Goal: Task Accomplishment & Management: Manage account settings

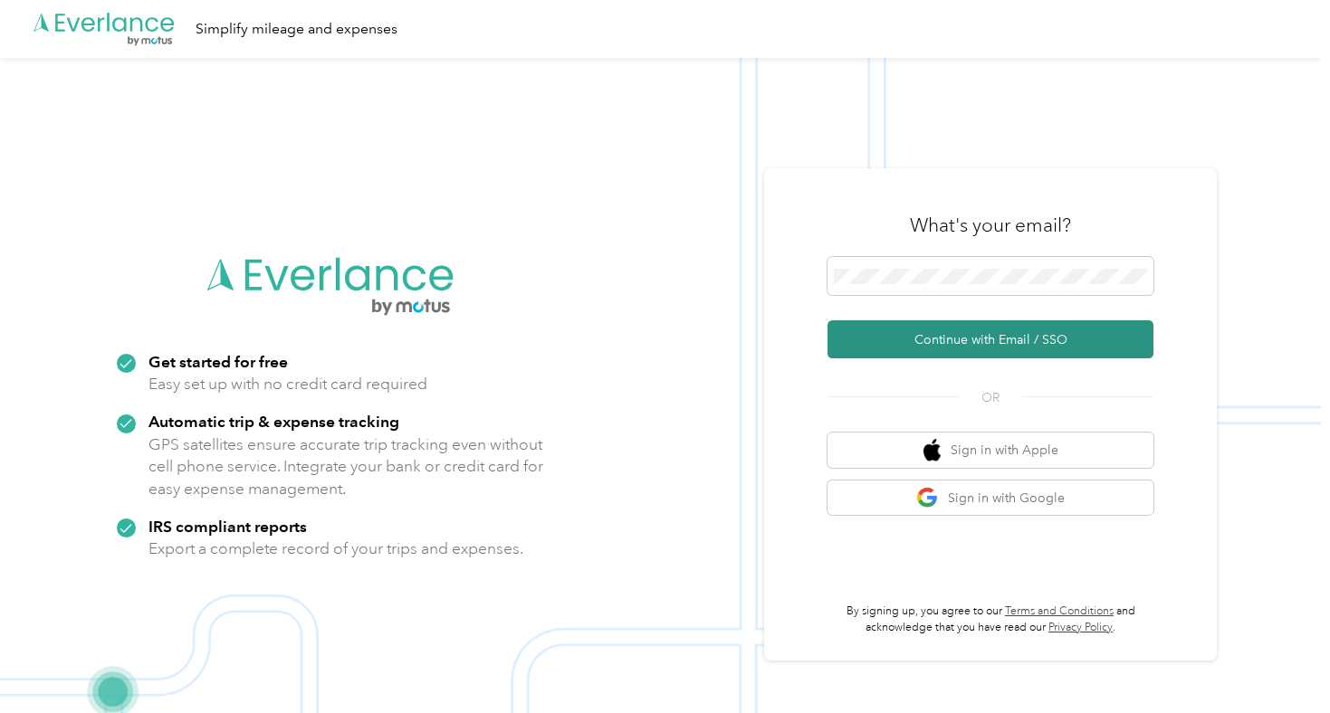
click at [1065, 327] on button "Continue with Email / SSO" at bounding box center [991, 340] width 326 height 38
click at [991, 347] on button "Continue with Email / SSO" at bounding box center [991, 340] width 326 height 38
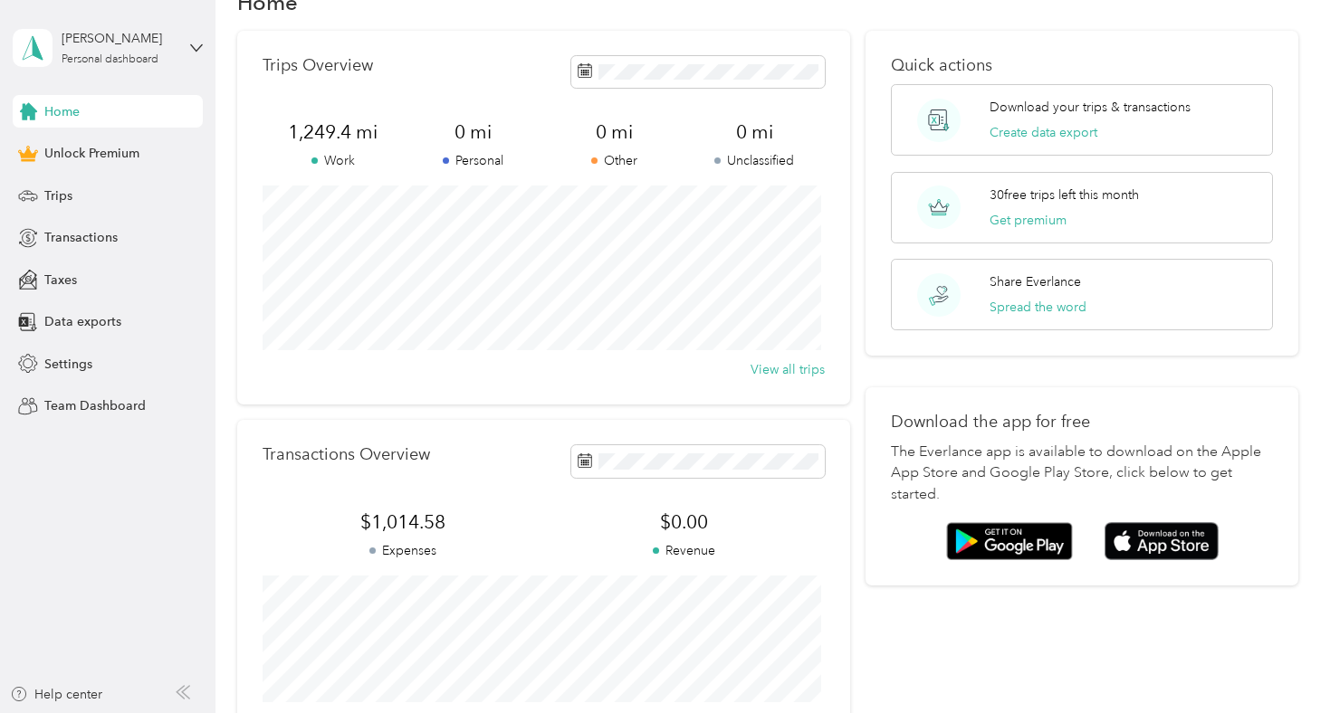
scroll to position [91, 0]
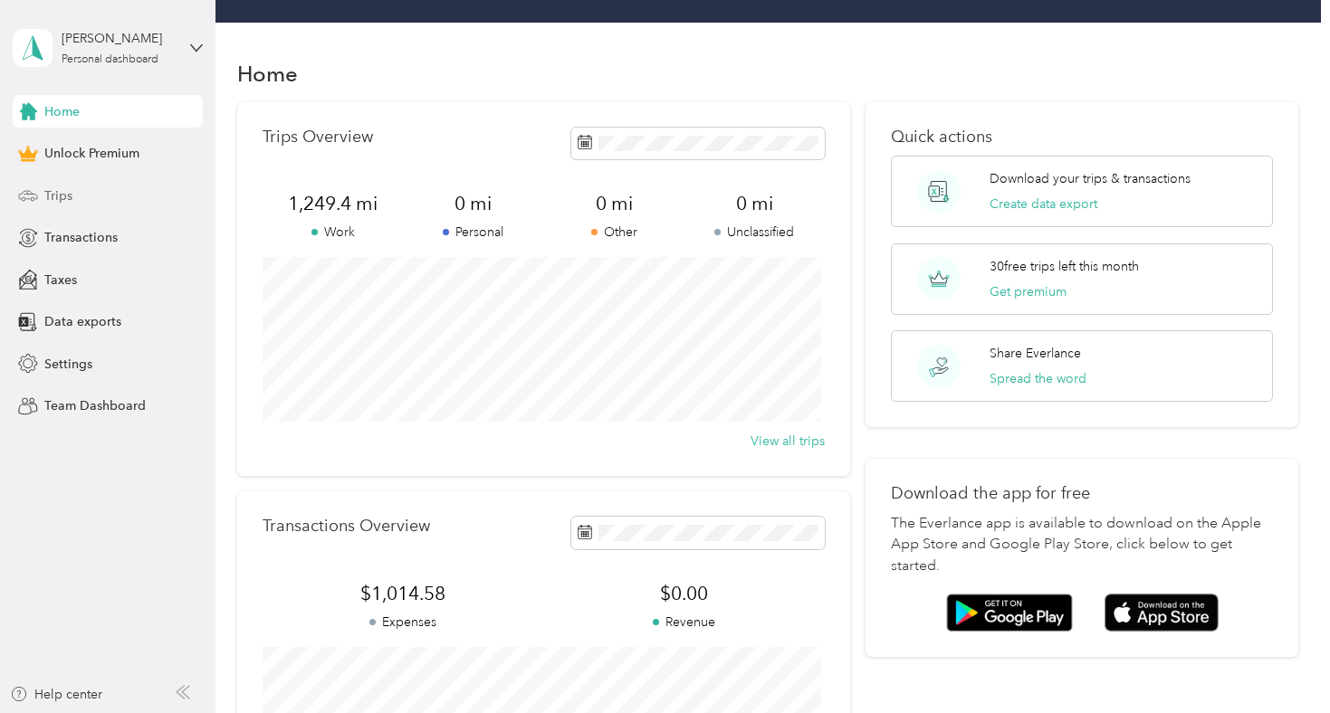
click at [71, 196] on span "Trips" at bounding box center [58, 196] width 28 height 19
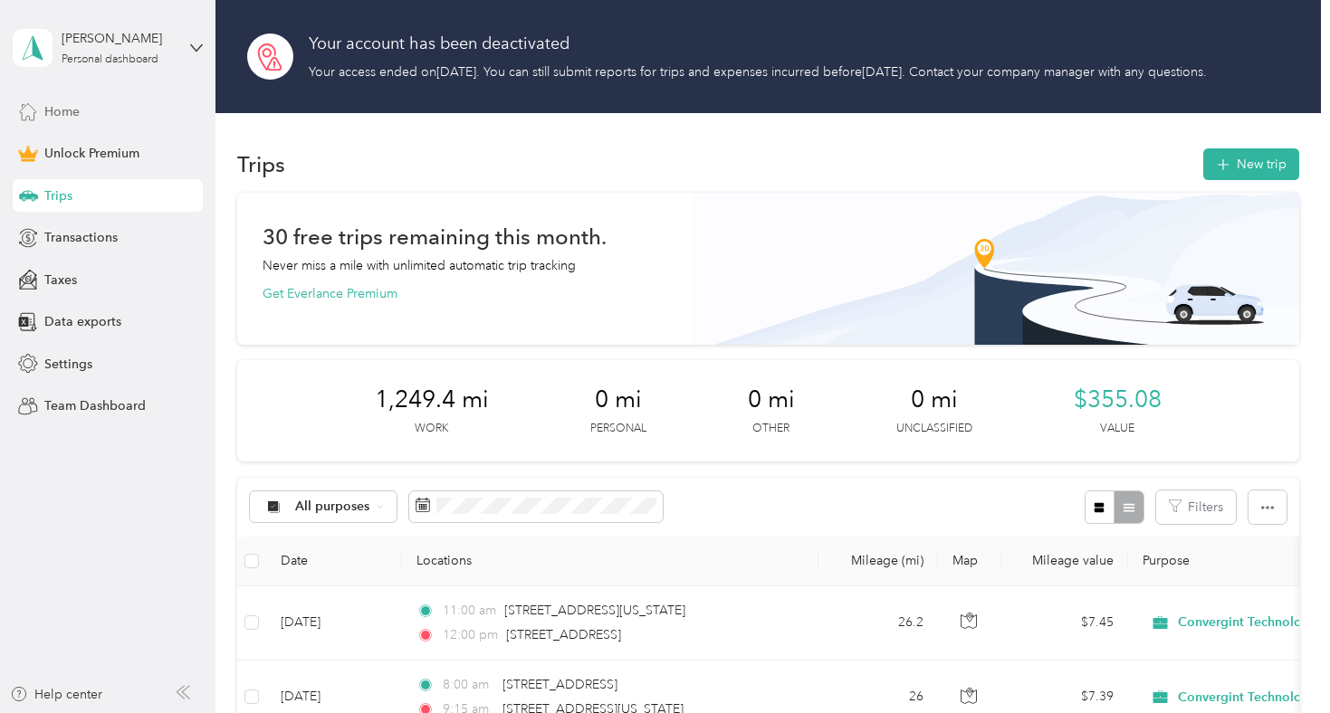
click at [62, 100] on div "Home" at bounding box center [108, 111] width 190 height 33
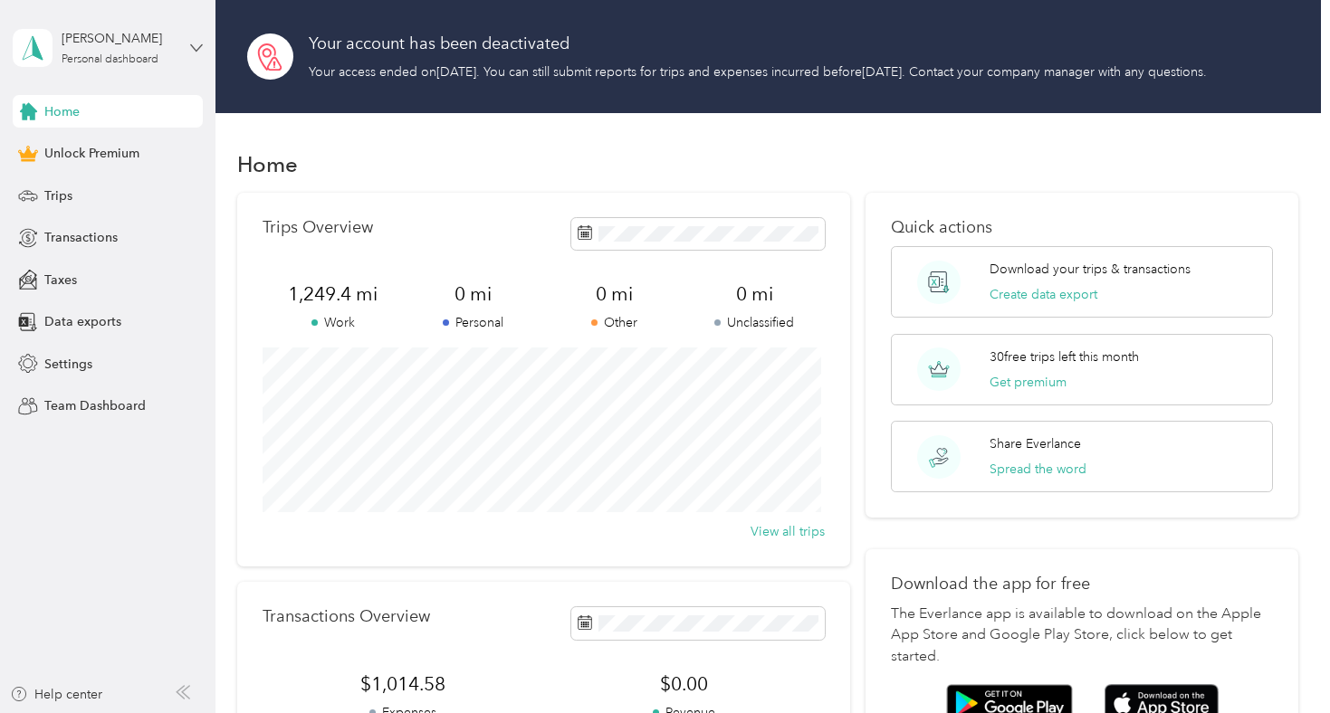
click at [199, 43] on icon at bounding box center [196, 48] width 13 height 13
click at [459, 169] on div "Home" at bounding box center [767, 164] width 1061 height 38
click at [91, 364] on span "Settings" at bounding box center [68, 364] width 48 height 19
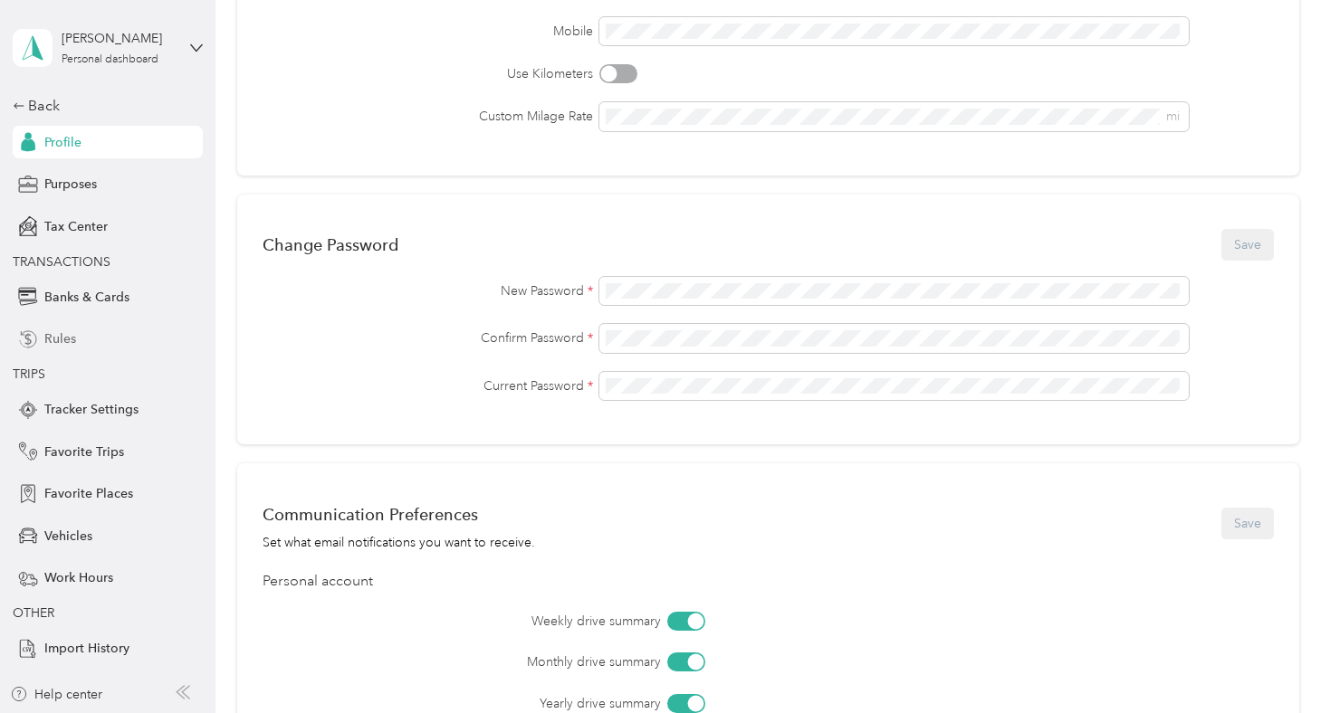
scroll to position [453, 0]
click at [76, 329] on div "Rules" at bounding box center [108, 339] width 190 height 33
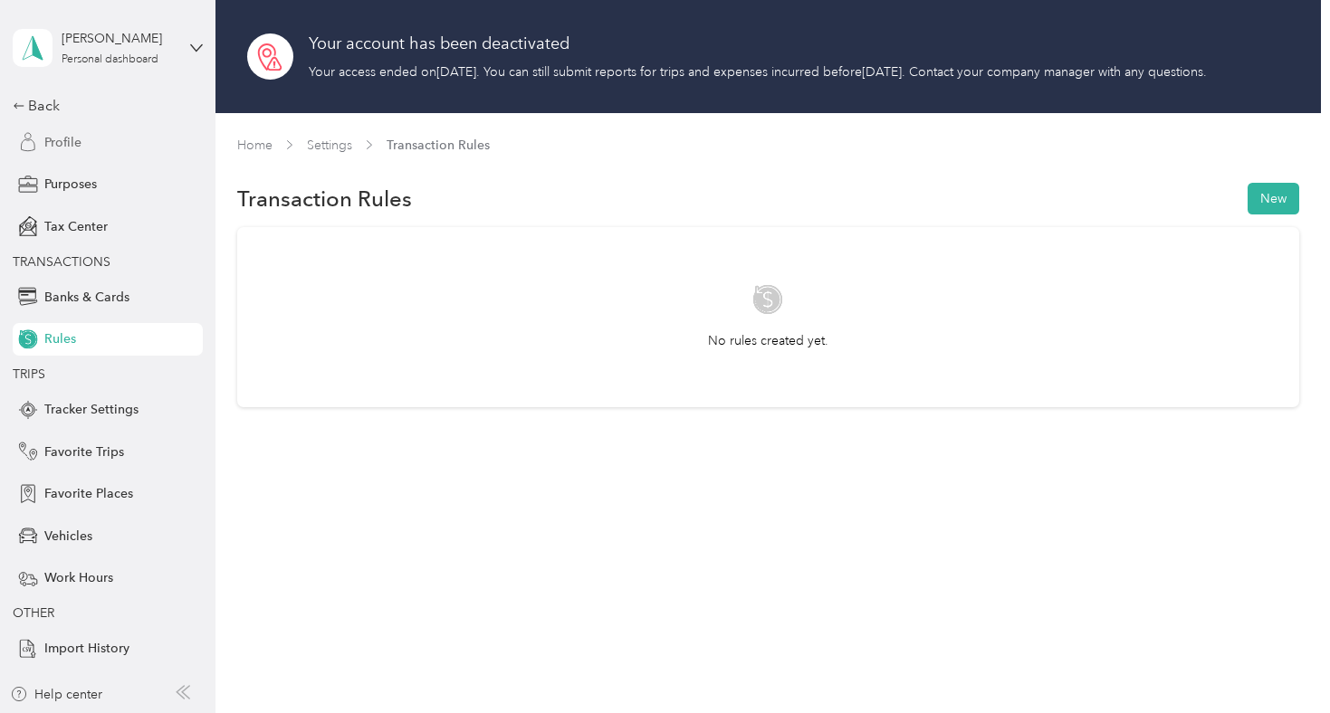
click at [68, 138] on span "Profile" at bounding box center [62, 142] width 37 height 19
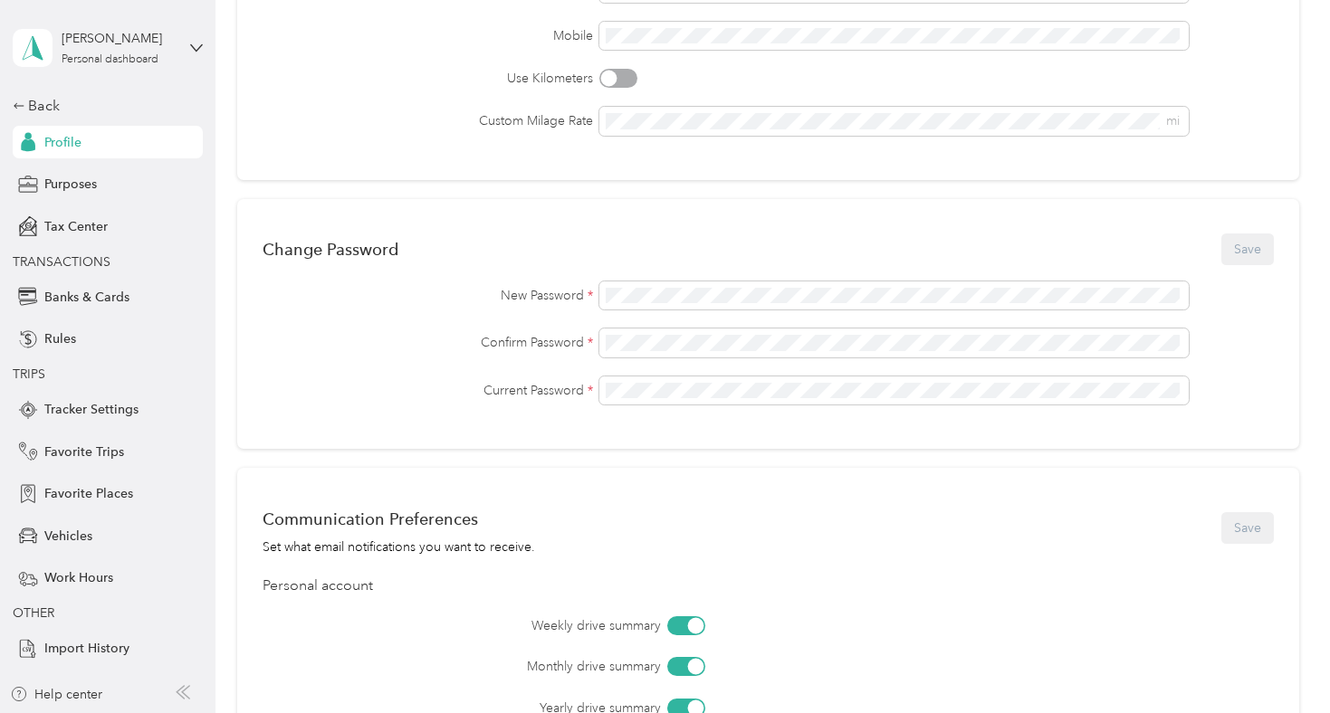
scroll to position [172, 0]
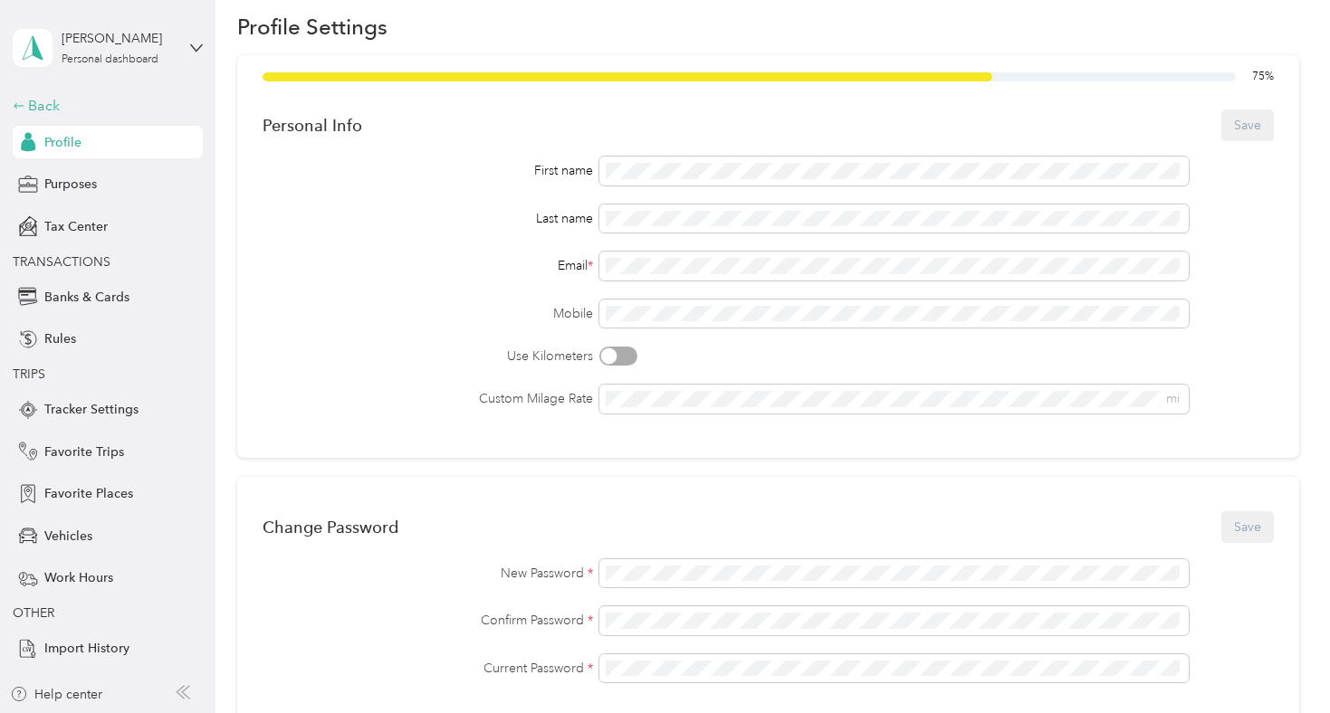
click at [44, 107] on div "Back" at bounding box center [103, 106] width 181 height 22
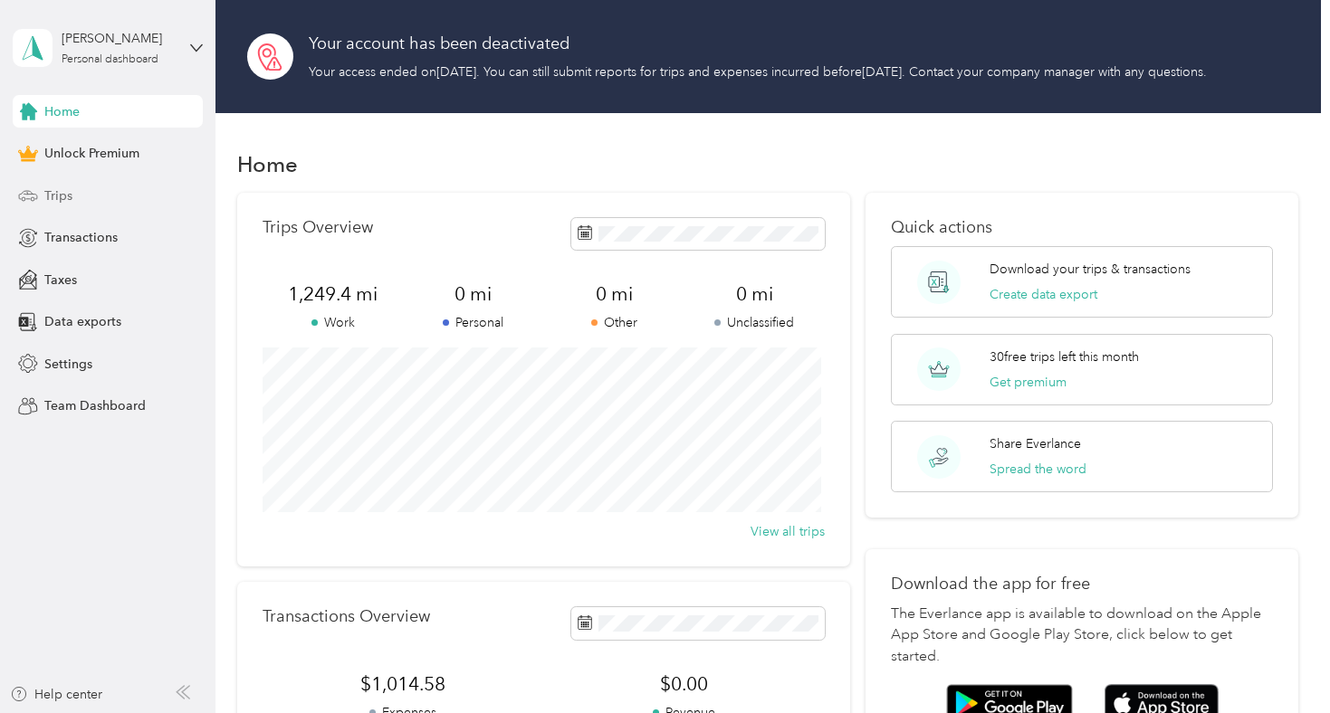
click at [38, 201] on icon at bounding box center [28, 196] width 20 height 20
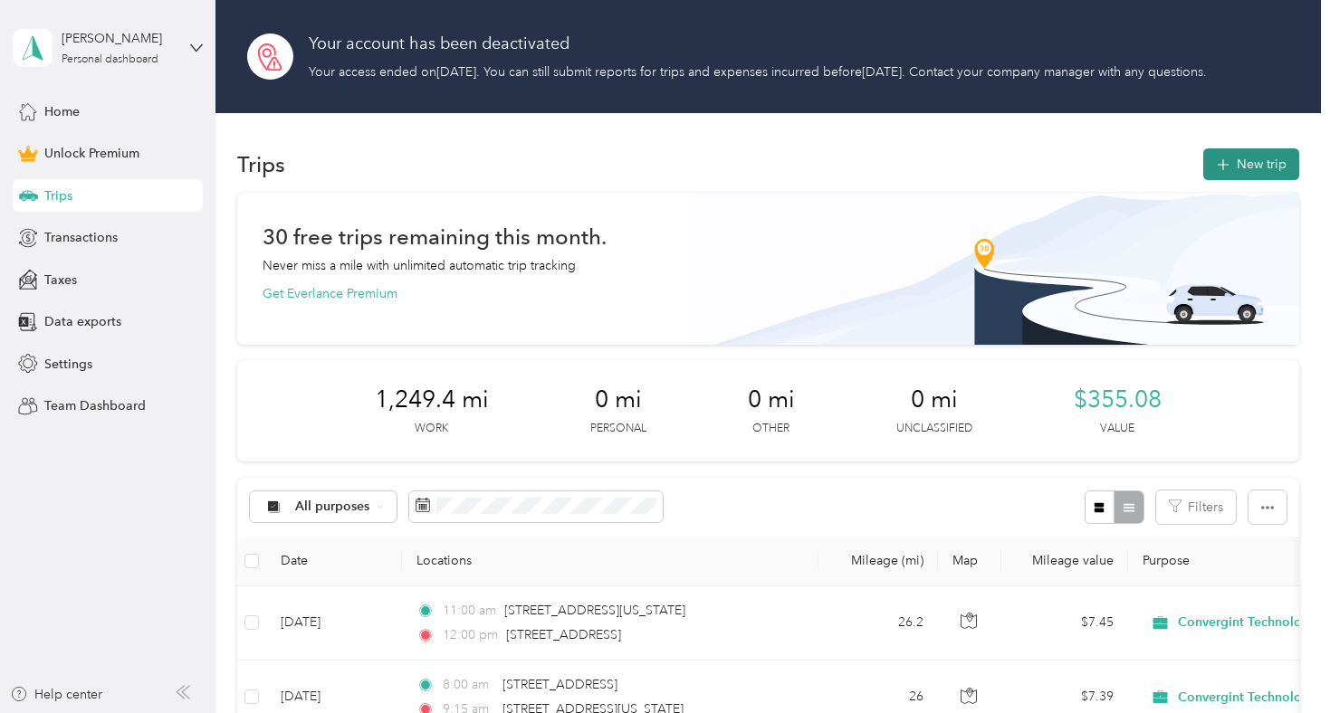
click at [1268, 177] on button "New trip" at bounding box center [1251, 164] width 96 height 32
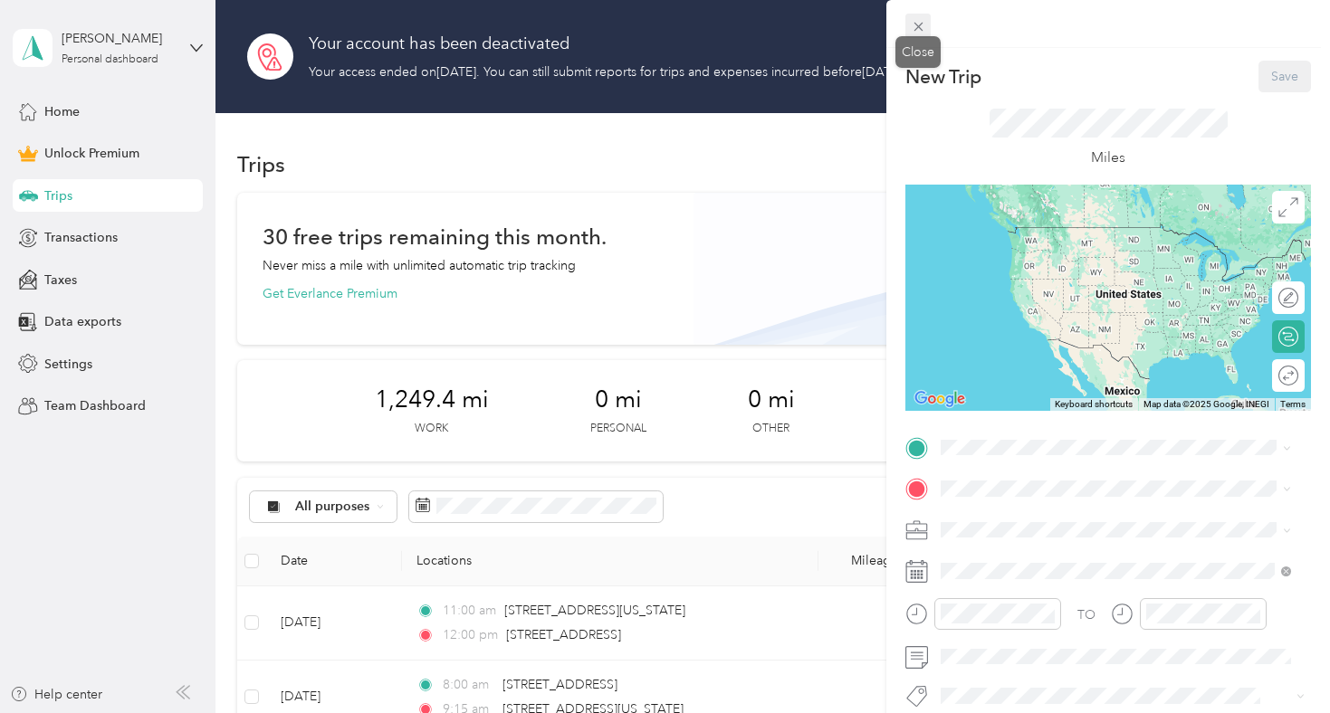
click at [917, 22] on icon at bounding box center [918, 26] width 15 height 15
